Goal: Information Seeking & Learning: Check status

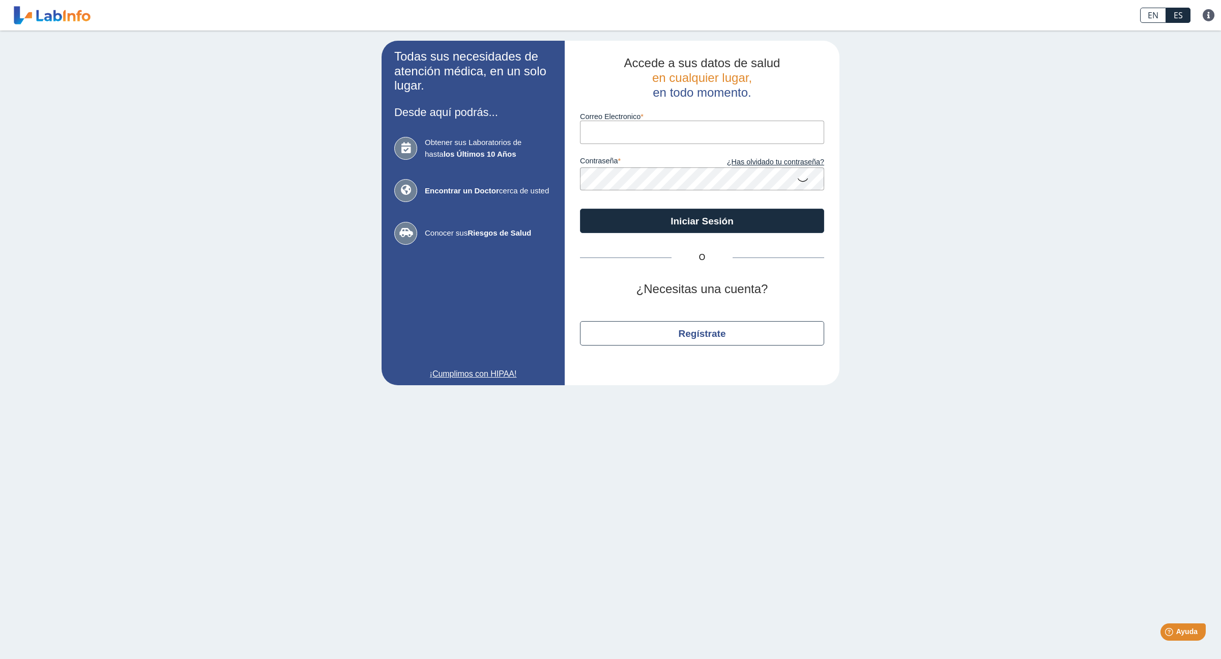
click at [637, 132] on input "Correo Electronico" at bounding box center [702, 132] width 244 height 23
type input "[EMAIL_ADDRESS][DOMAIN_NAME]"
click at [662, 220] on button "Iniciar Sesión" at bounding box center [702, 221] width 244 height 24
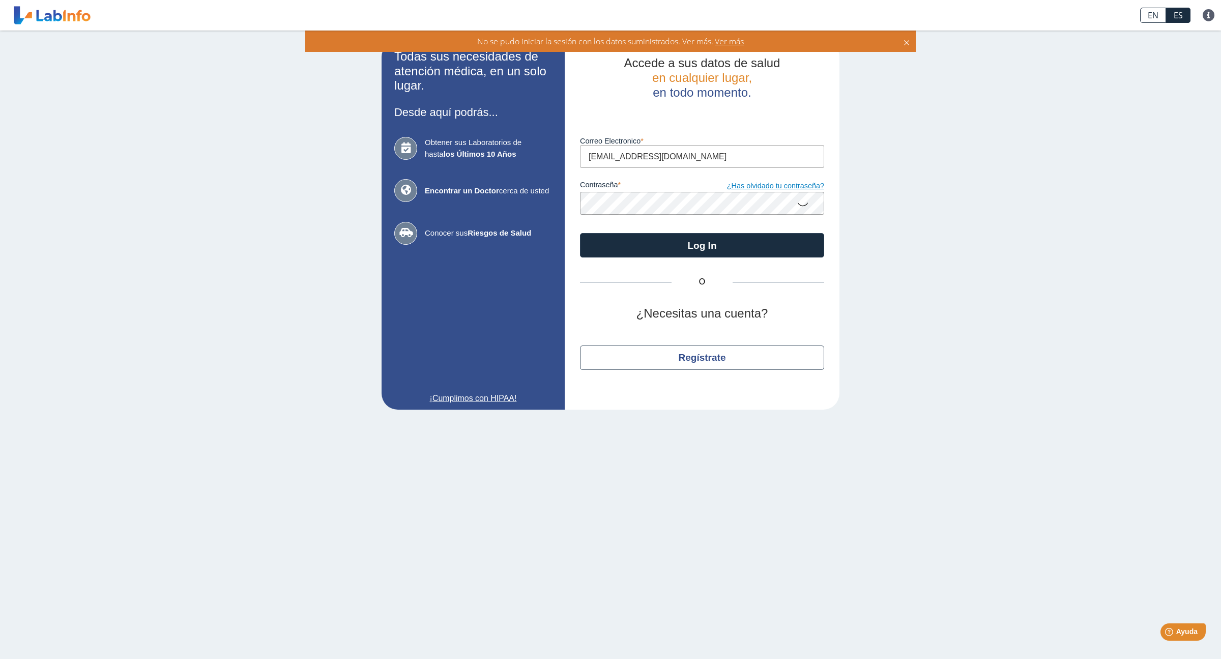
click at [767, 184] on link "¿Has olvidado tu contraseña?" at bounding box center [763, 186] width 122 height 11
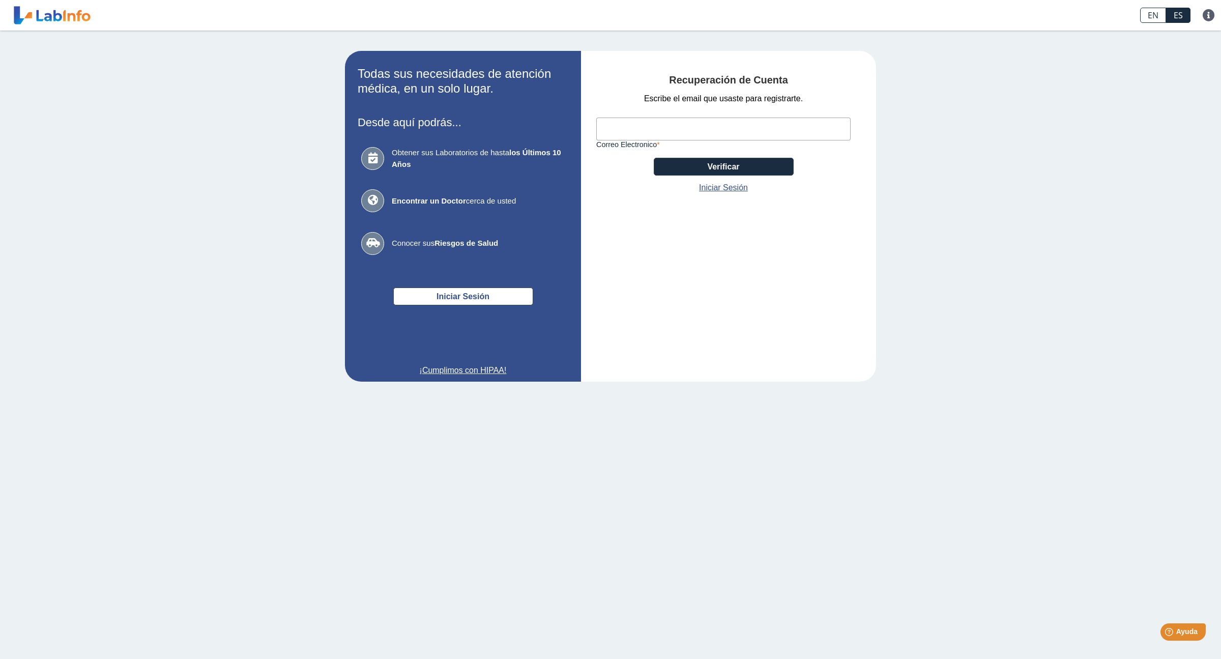
click at [660, 135] on input "Correo Electronico" at bounding box center [723, 129] width 254 height 23
type input "[EMAIL_ADDRESS][DOMAIN_NAME]"
click at [705, 168] on button "Verificar" at bounding box center [724, 167] width 140 height 18
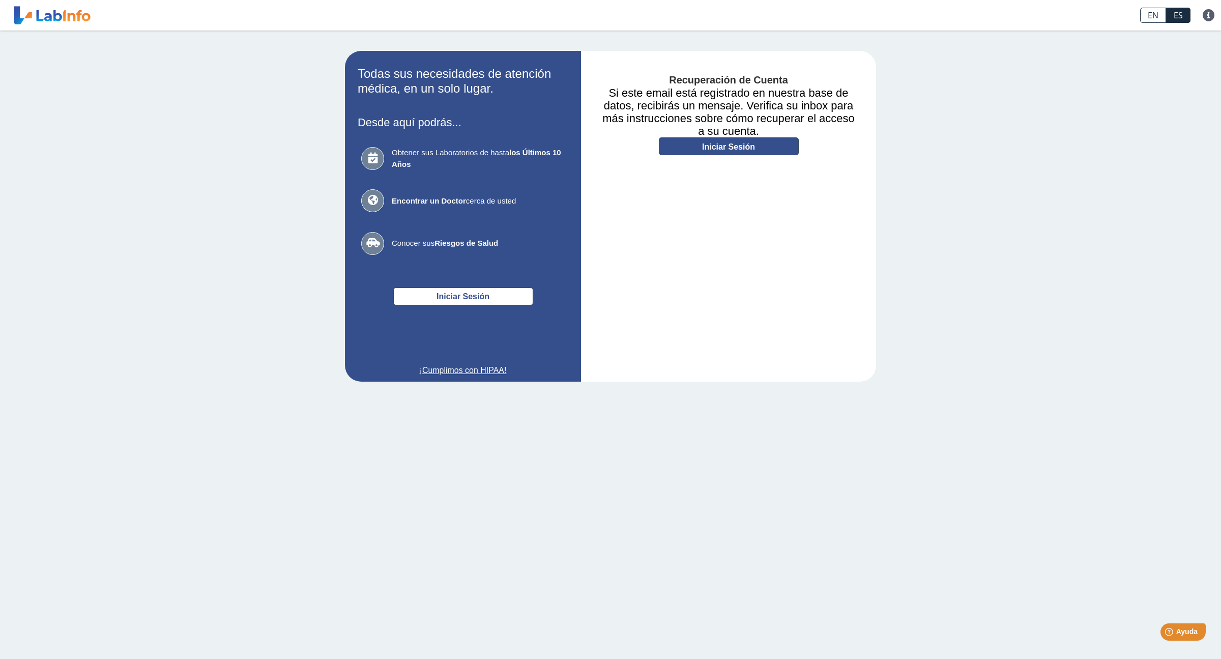
click at [707, 149] on link "Iniciar Sesión" at bounding box center [729, 146] width 140 height 18
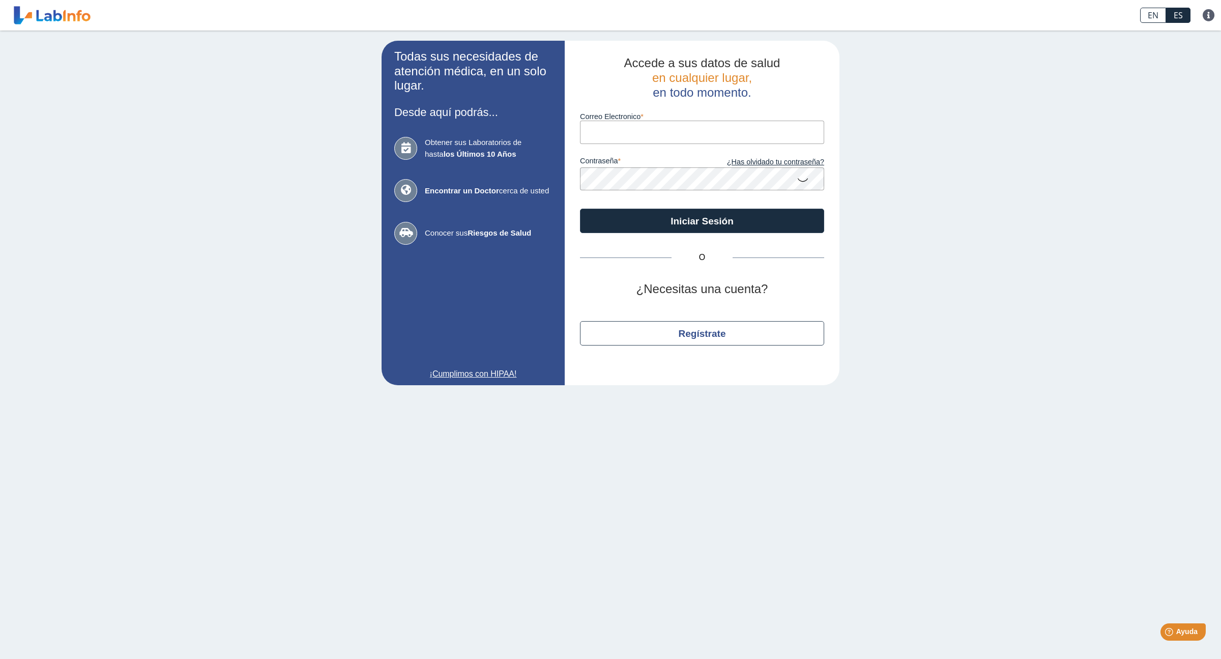
click at [671, 140] on input "Correo Electronico" at bounding box center [702, 132] width 244 height 23
type input "[EMAIL_ADDRESS][DOMAIN_NAME]"
click at [644, 217] on button "Iniciar Sesión" at bounding box center [702, 221] width 244 height 24
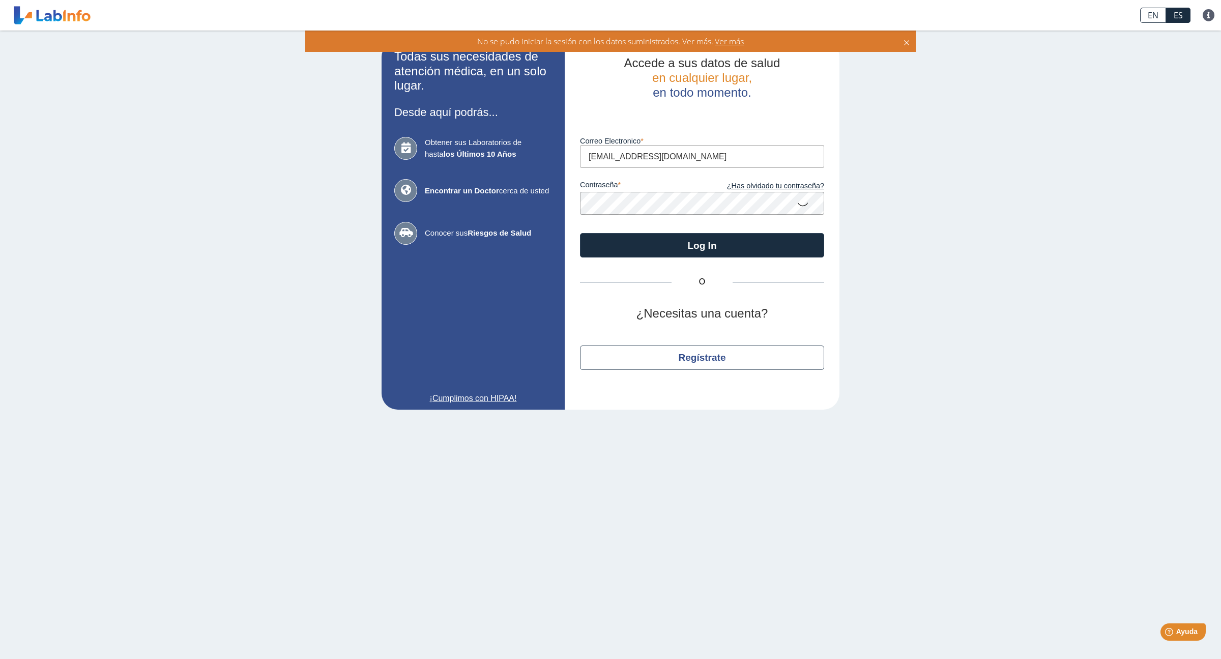
click at [575, 202] on div "Accede a sus datos de salud en cualquier lugar, en todo momento. Luego de vario…" at bounding box center [702, 225] width 275 height 369
click at [809, 204] on icon at bounding box center [803, 204] width 12 height 20
click at [651, 244] on button "Log In" at bounding box center [702, 245] width 244 height 24
click at [696, 245] on button "Log In" at bounding box center [702, 245] width 244 height 24
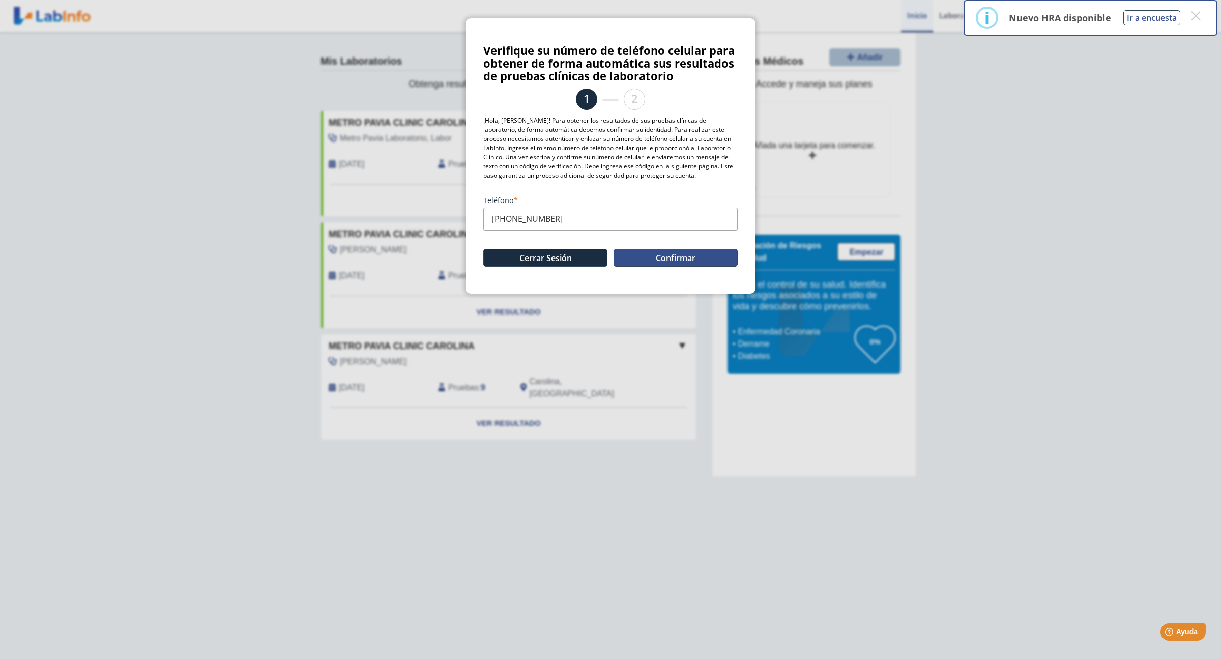
click at [671, 255] on button "Confirmar" at bounding box center [676, 258] width 124 height 18
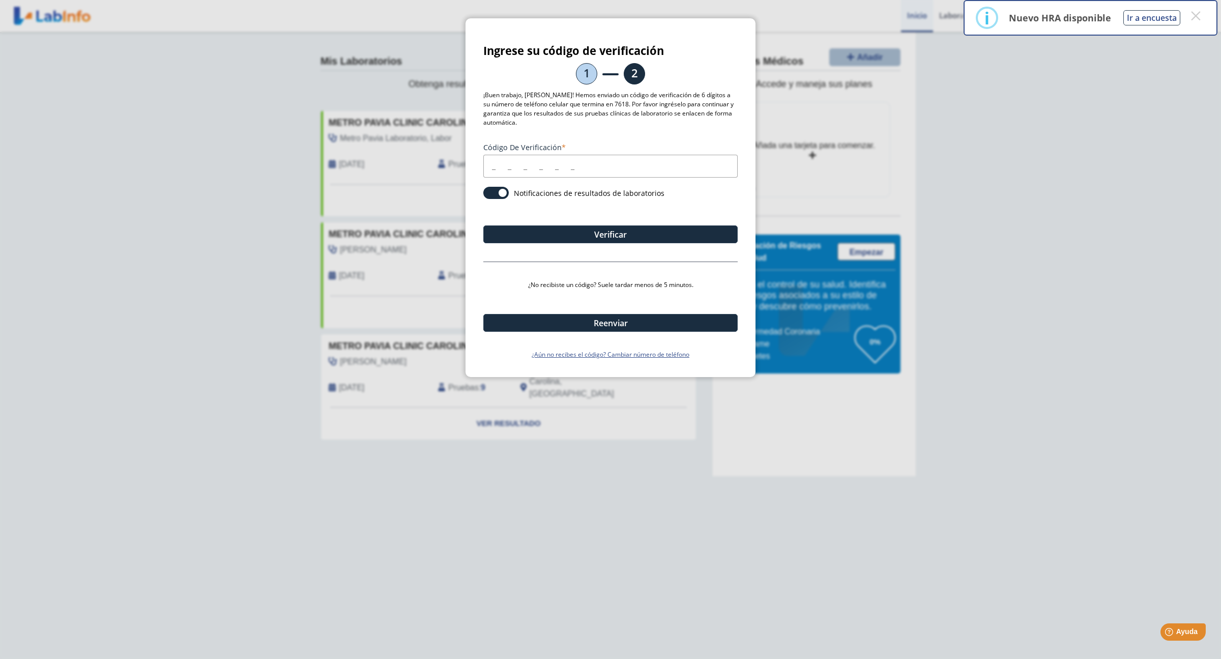
click at [572, 155] on input "Código de verificación" at bounding box center [610, 166] width 254 height 23
type input "707993"
click at [574, 225] on button "Verificar" at bounding box center [610, 234] width 254 height 18
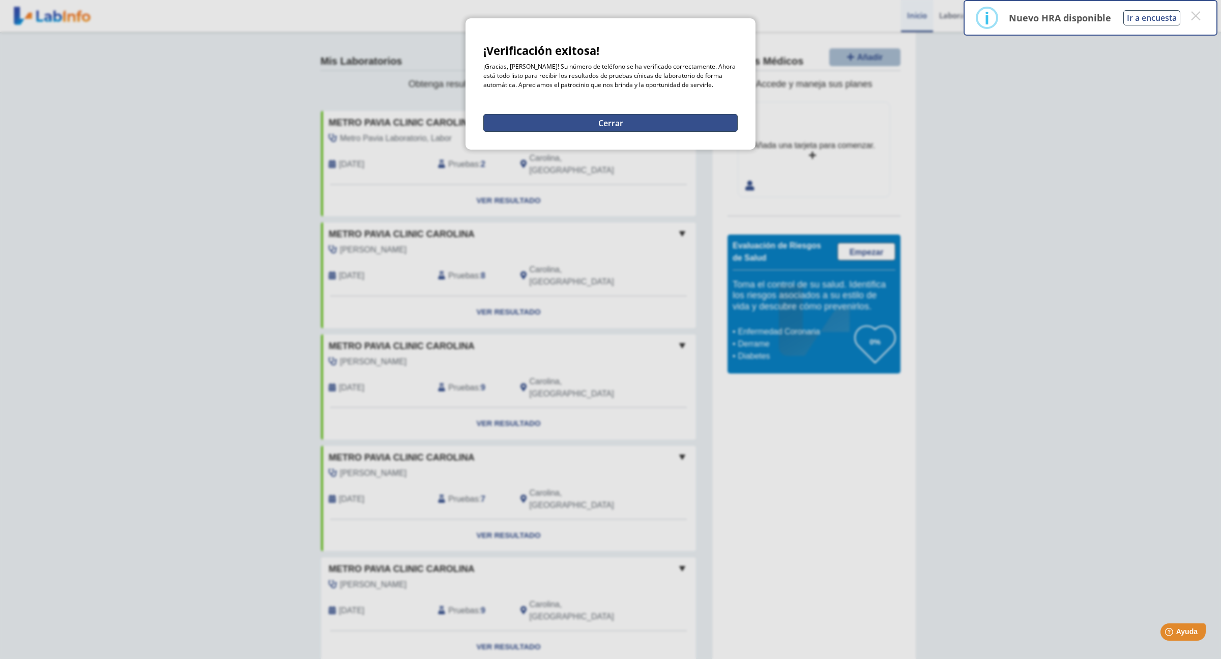
click at [585, 123] on button "Cerrar" at bounding box center [610, 123] width 254 height 18
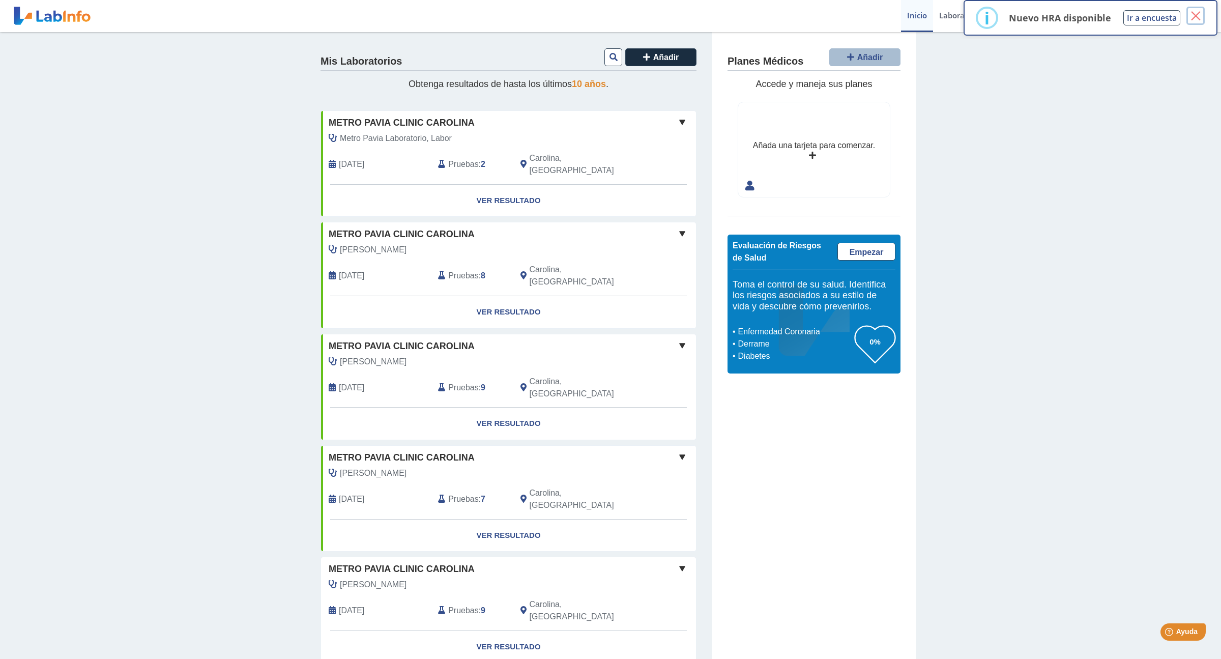
click at [1193, 20] on button "×" at bounding box center [1196, 16] width 18 height 18
click at [515, 185] on link "Ver Resultado" at bounding box center [508, 201] width 375 height 32
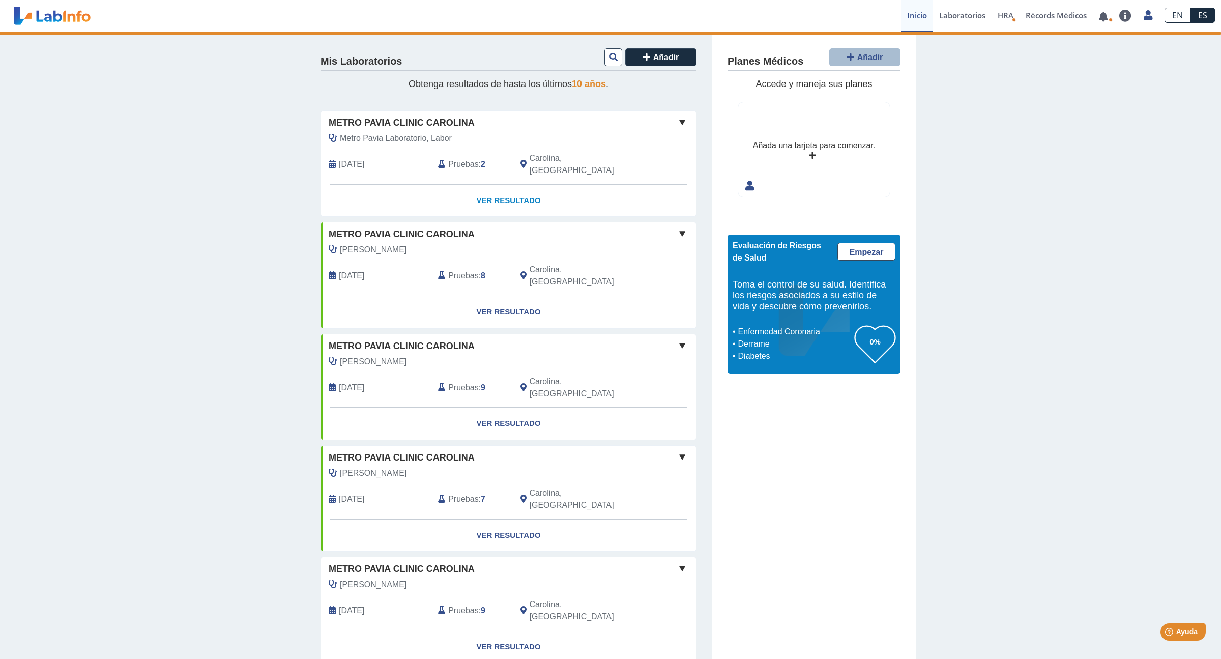
click at [524, 187] on link "Ver Resultado" at bounding box center [508, 201] width 375 height 32
click at [459, 159] on span "Pruebas" at bounding box center [463, 164] width 30 height 12
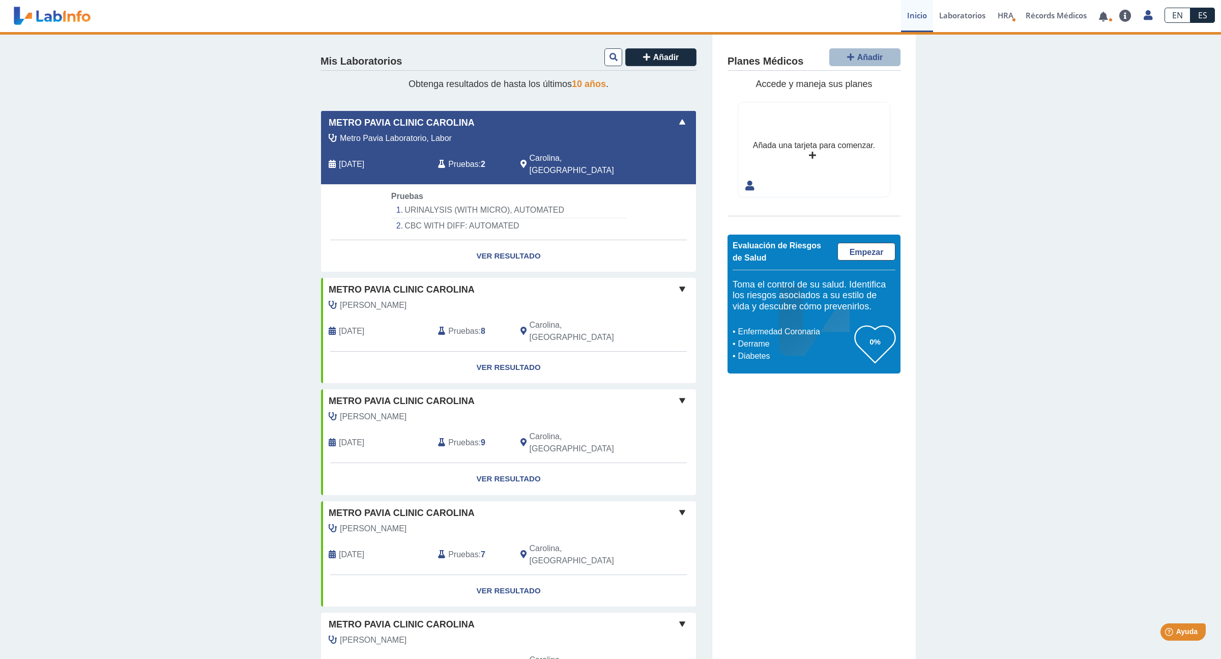
click at [476, 203] on li "URINALYSIS (WITH MICRO), AUTOMATED" at bounding box center [508, 211] width 235 height 16
click at [474, 218] on li "CBC WITH DIFF: AUTOMATED" at bounding box center [508, 225] width 235 height 15
click at [509, 242] on link "Ver Resultado" at bounding box center [508, 256] width 375 height 32
select select "**********"
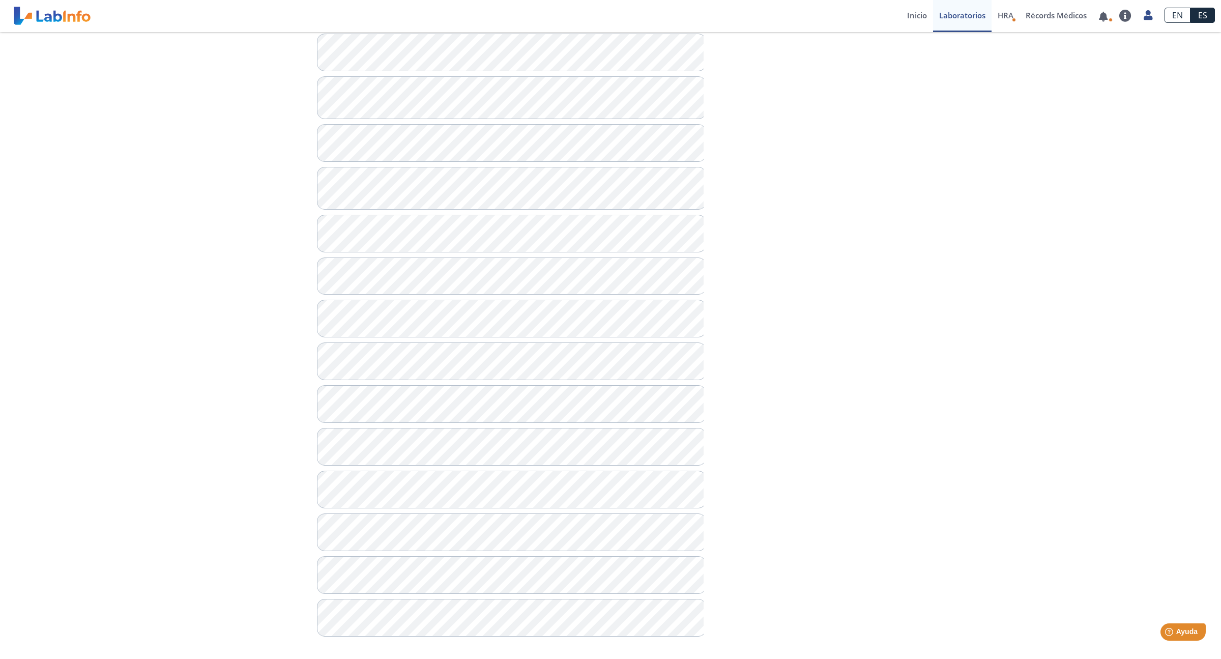
scroll to position [328, 0]
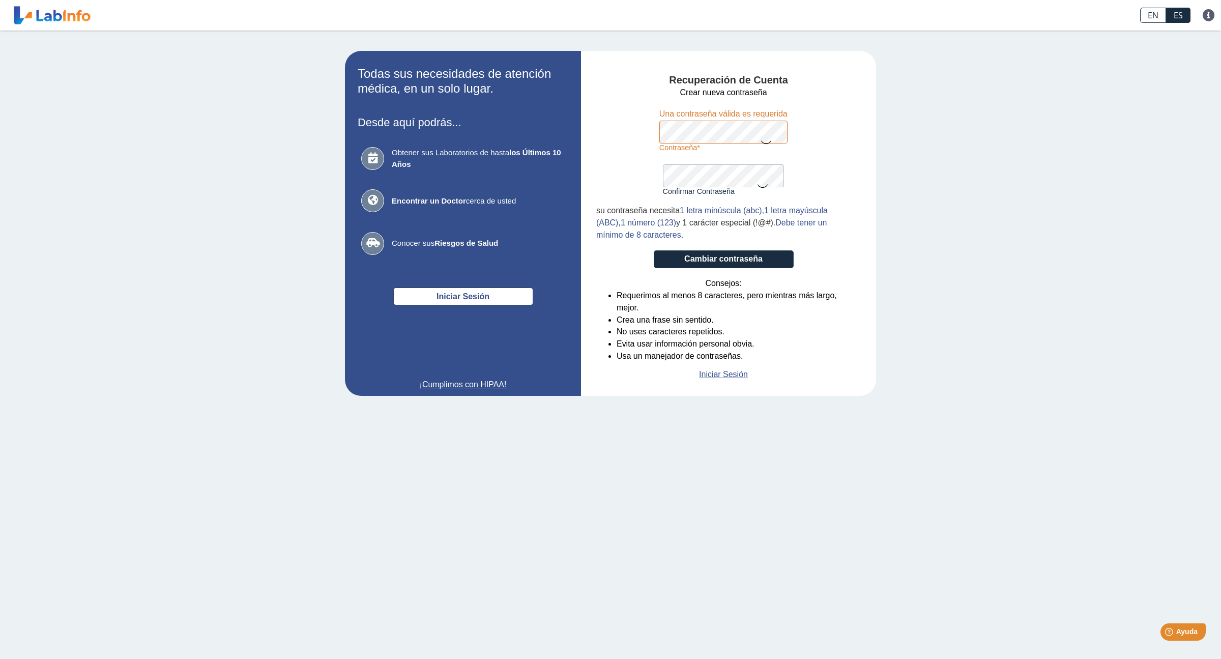
click at [766, 144] on icon at bounding box center [766, 142] width 12 height 20
click at [658, 132] on form "Crear nueva contraseña Contraseña Una contraseña válida es requerida Confirmar …" at bounding box center [723, 234] width 254 height 294
click at [765, 186] on icon at bounding box center [763, 186] width 12 height 20
click at [764, 138] on icon at bounding box center [766, 142] width 12 height 20
click at [734, 258] on button "Cambiar contraseña" at bounding box center [724, 259] width 140 height 18
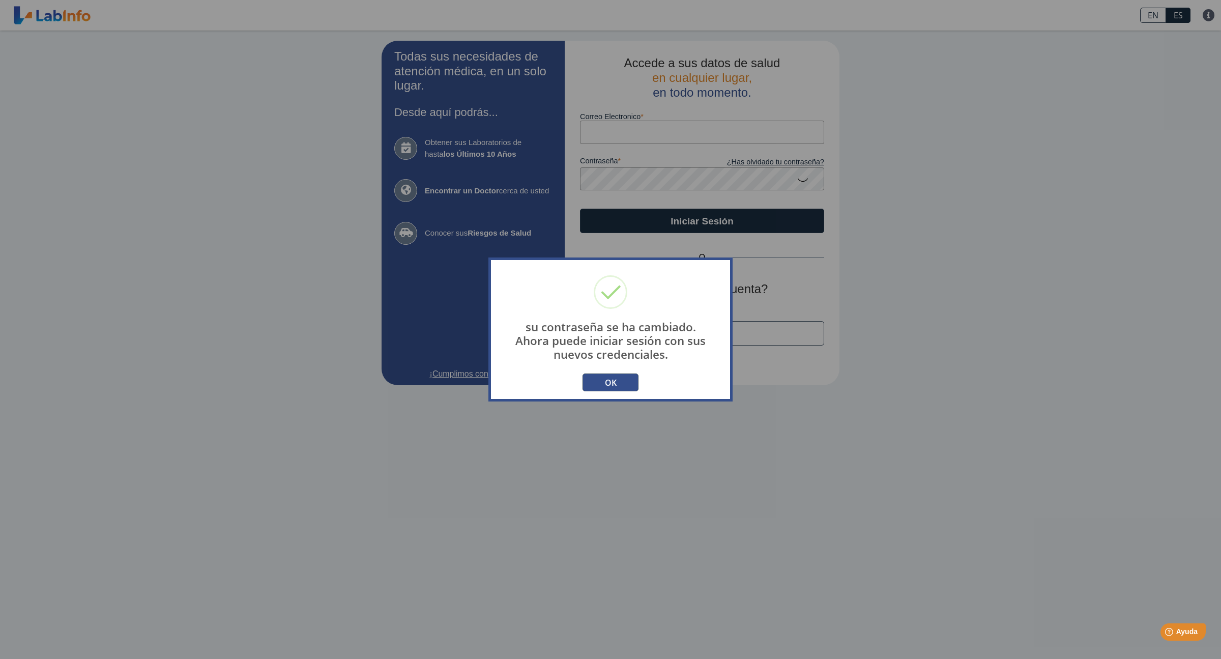
click at [631, 383] on button "OK" at bounding box center [611, 383] width 56 height 18
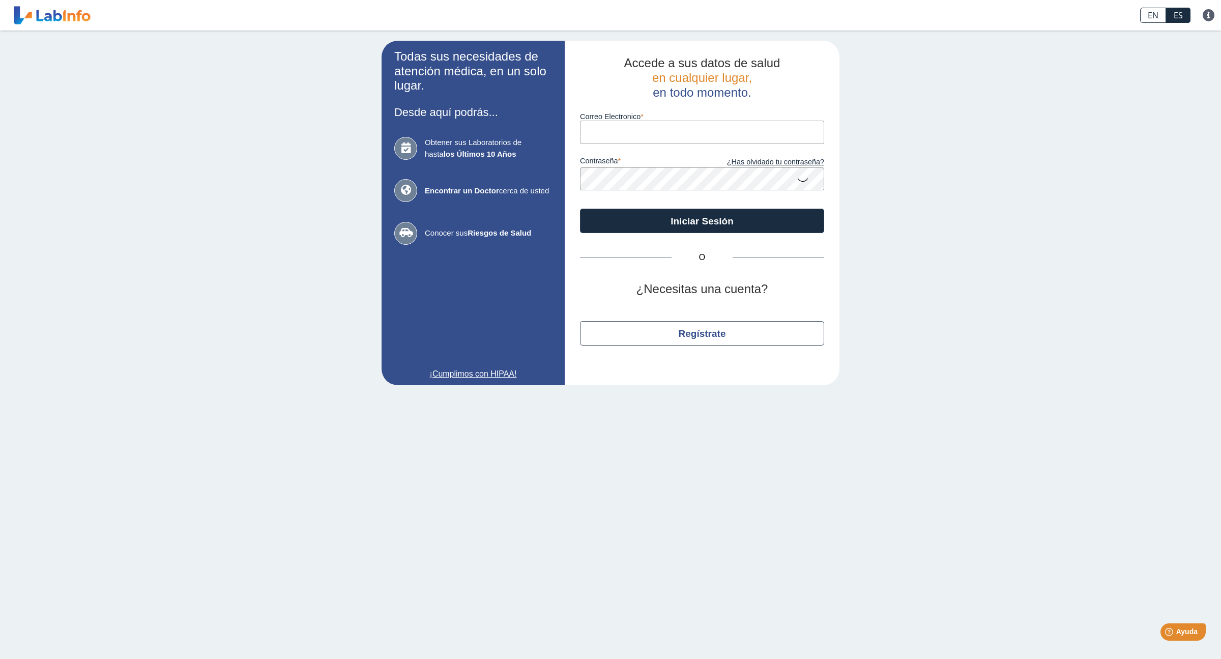
type input "[EMAIL_ADDRESS][DOMAIN_NAME]"
click at [738, 223] on button "Iniciar Sesión" at bounding box center [702, 221] width 244 height 24
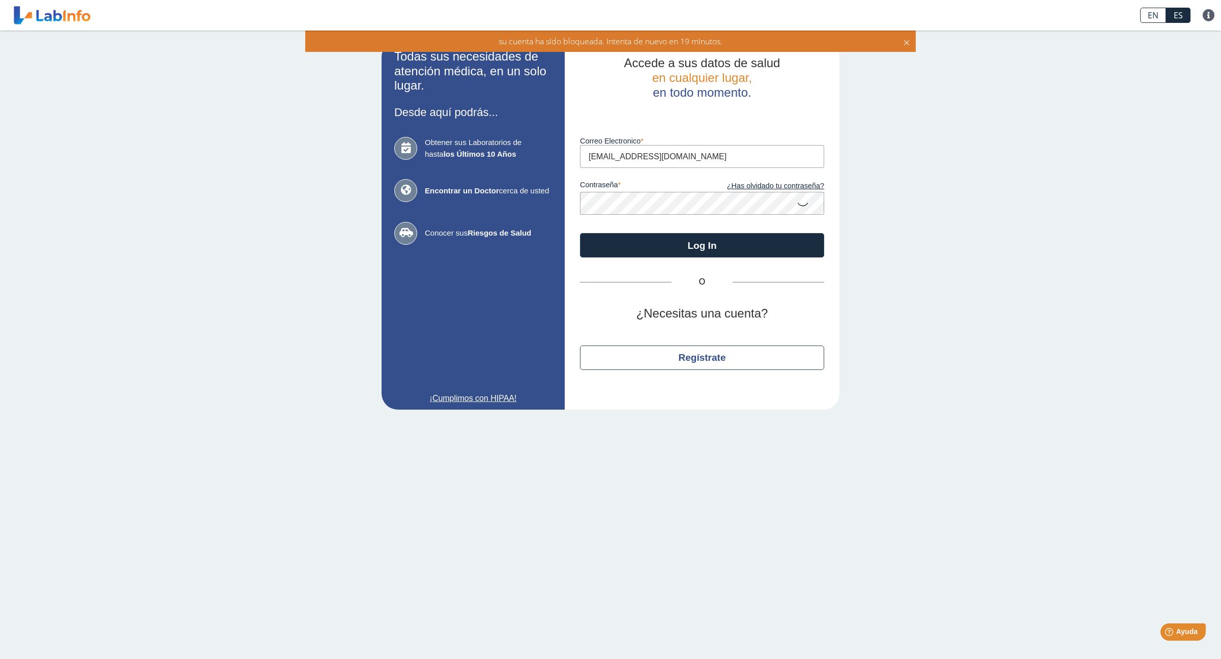
click at [802, 202] on icon at bounding box center [803, 204] width 12 height 20
click at [576, 216] on div "Accede a sus datos de salud en cualquier lugar, en todo momento. Luego de vario…" at bounding box center [702, 225] width 275 height 369
click at [907, 41] on icon at bounding box center [907, 41] width 8 height 11
